Goal: Find contact information: Find contact information

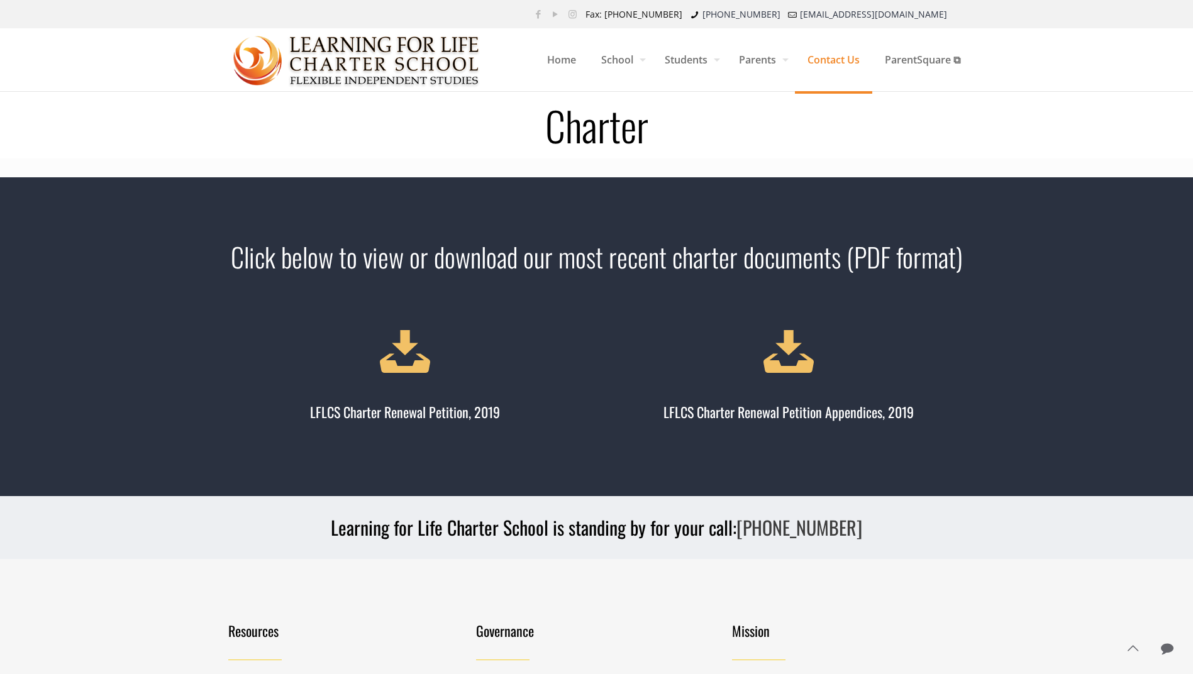
click at [840, 64] on span "Contact Us" at bounding box center [833, 60] width 77 height 38
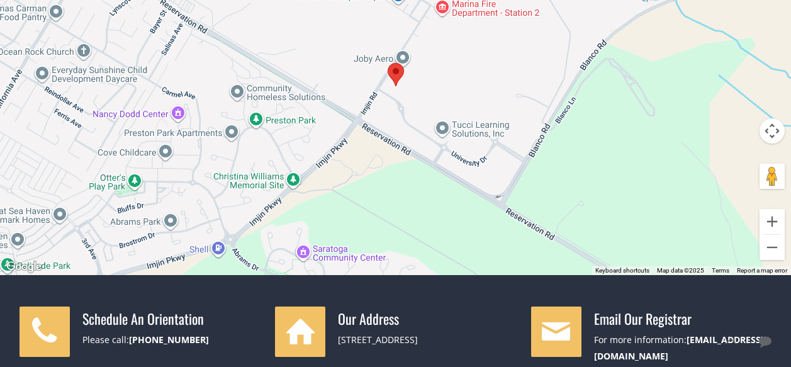
scroll to position [63, 0]
